Goal: Entertainment & Leisure: Consume media (video, audio)

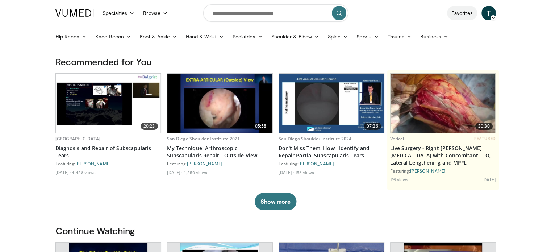
click at [463, 10] on link "Favorites" at bounding box center [462, 13] width 30 height 14
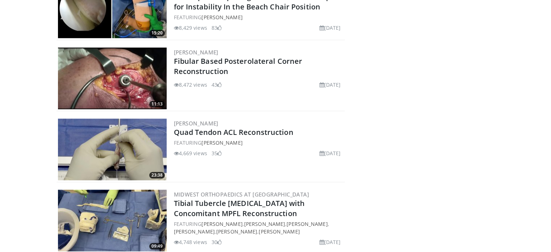
scroll to position [645, 0]
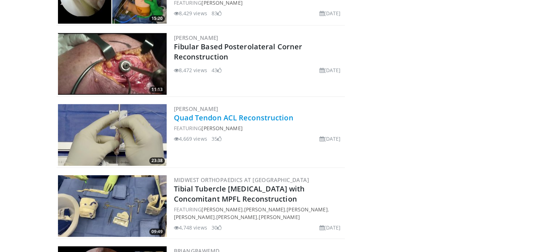
click at [204, 120] on link "Quad Tendon ACL Reconstruction" at bounding box center [233, 118] width 119 height 10
